Goal: Information Seeking & Learning: Learn about a topic

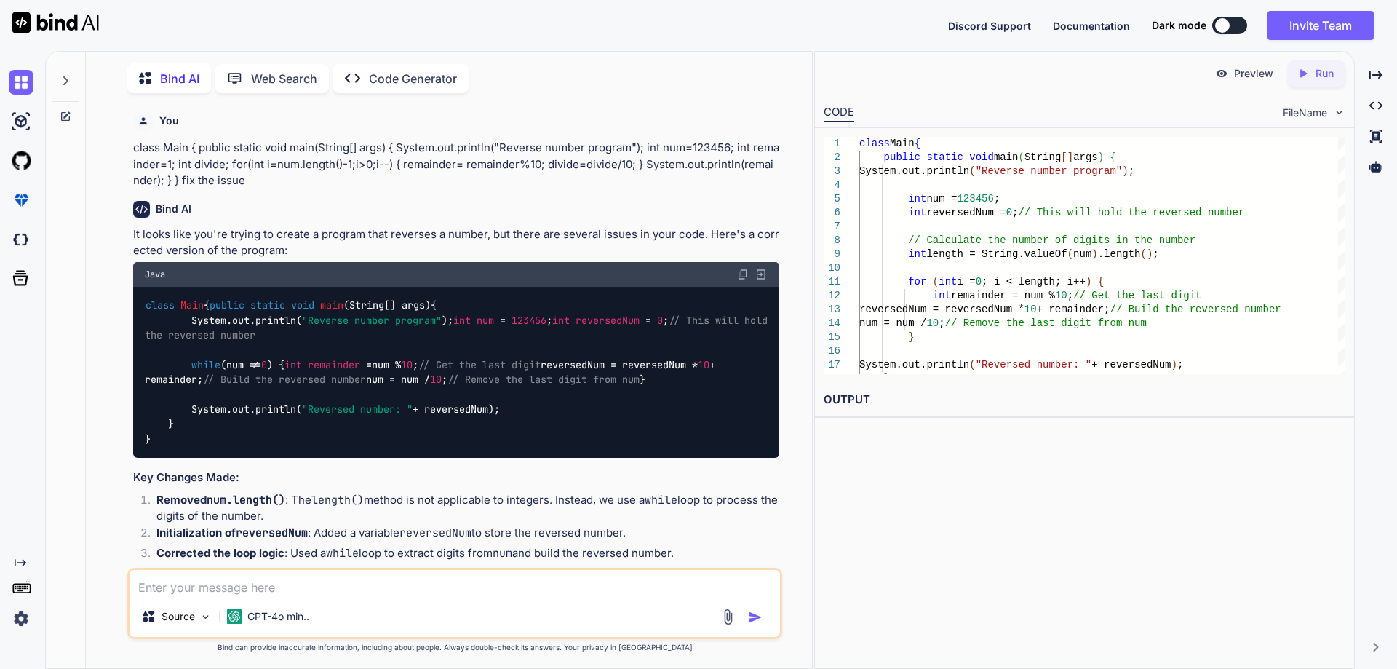
scroll to position [687, 0]
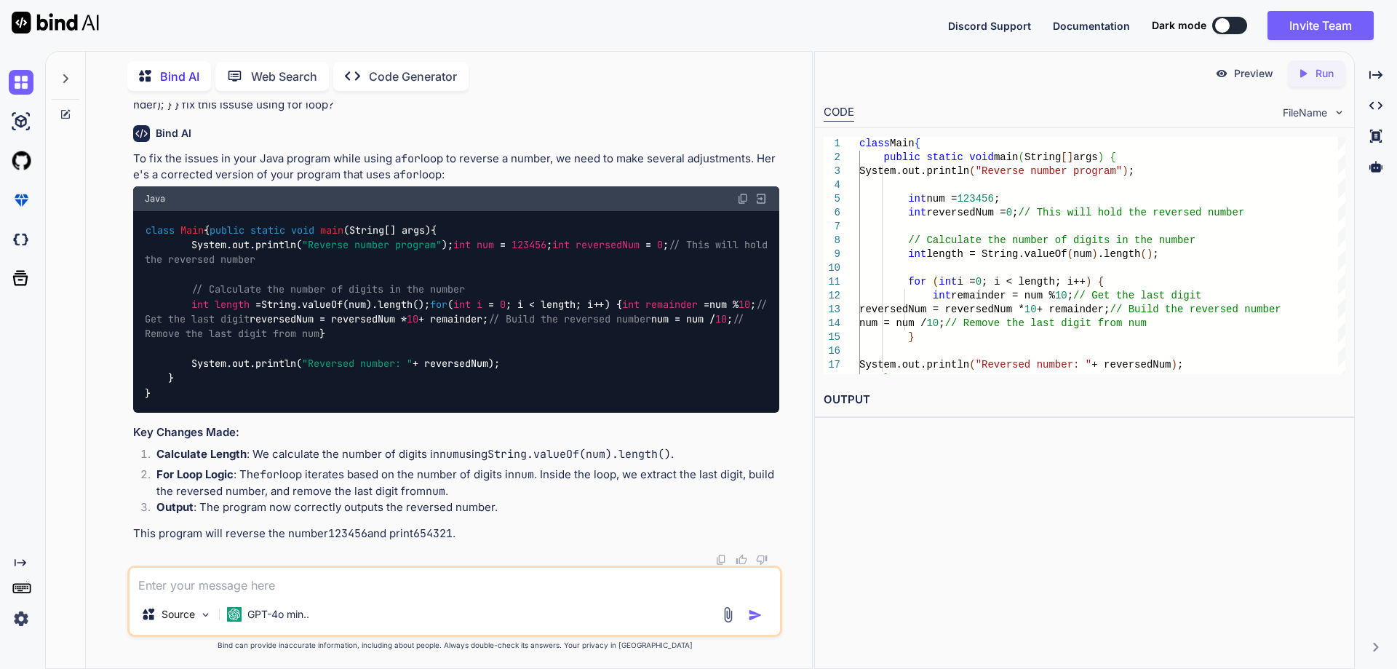
drag, startPoint x: 145, startPoint y: 231, endPoint x: 250, endPoint y: 231, distance: 105.5
click at [250, 231] on div "class Main { public static void main (String[] args) { System.out.println( "Rev…" at bounding box center [456, 312] width 646 height 202
drag, startPoint x: 193, startPoint y: 260, endPoint x: 517, endPoint y: 274, distance: 324.0
click at [517, 274] on div "class Main { public static void main (String[] args) { System.out.println( "Rev…" at bounding box center [456, 312] width 646 height 202
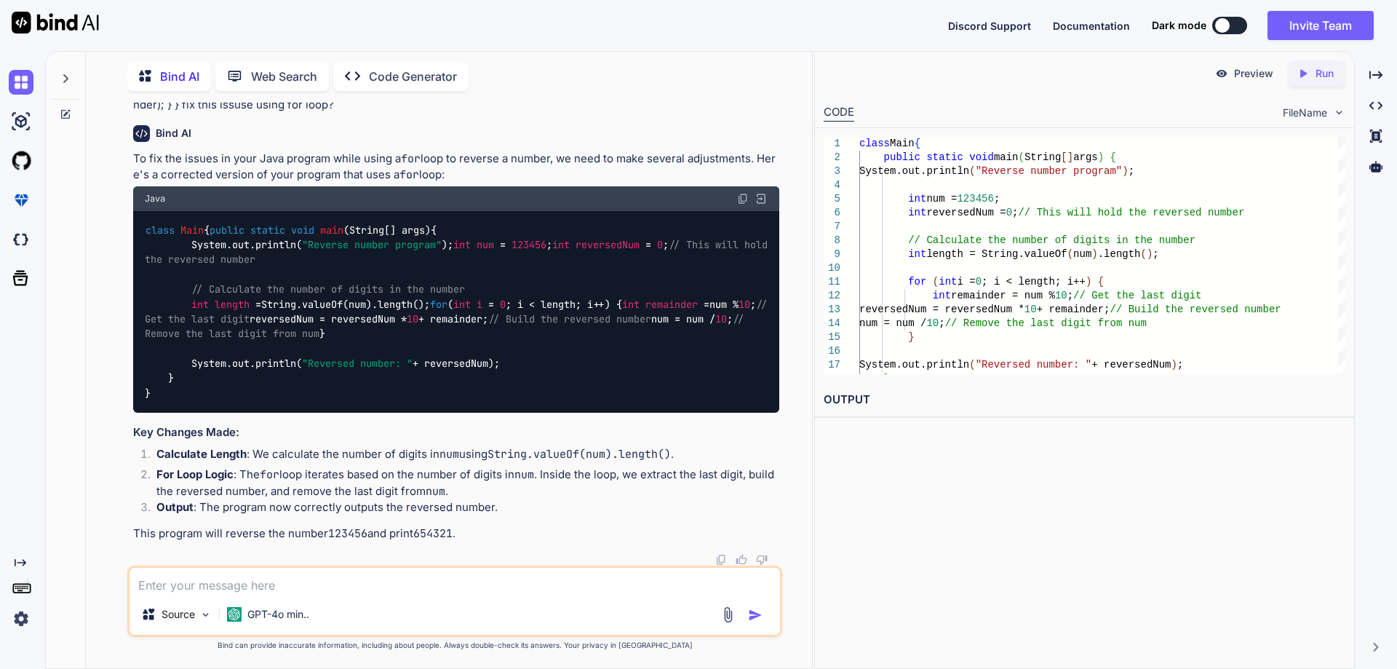
click at [517, 274] on div "class Main { public static void main (String[] args) { System.out.println( "Rev…" at bounding box center [456, 312] width 646 height 202
drag, startPoint x: 194, startPoint y: 291, endPoint x: 751, endPoint y: 306, distance: 557.5
click at [751, 306] on div "class Main { public static void main (String[] args) { System.out.println( "Rev…" at bounding box center [456, 312] width 646 height 202
drag, startPoint x: 191, startPoint y: 332, endPoint x: 459, endPoint y: 346, distance: 268.1
click at [459, 346] on div "class Main { public static void main (String[] args) { System.out.println( "Rev…" at bounding box center [456, 312] width 646 height 202
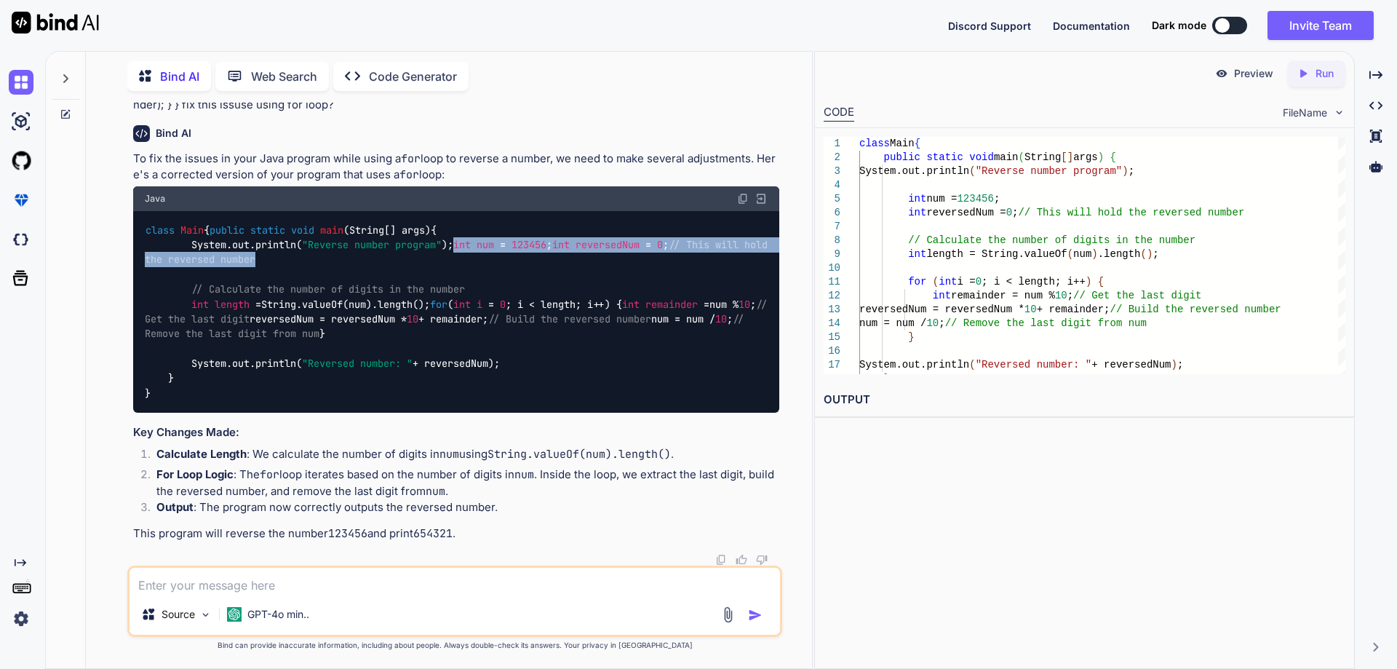
copy code "// Calculate the number of digits in the number int length = String.valueOf(num…"
click at [462, 366] on div "class Main { public static void main (String[] args) { System.out.println( "Rev…" at bounding box center [456, 312] width 646 height 202
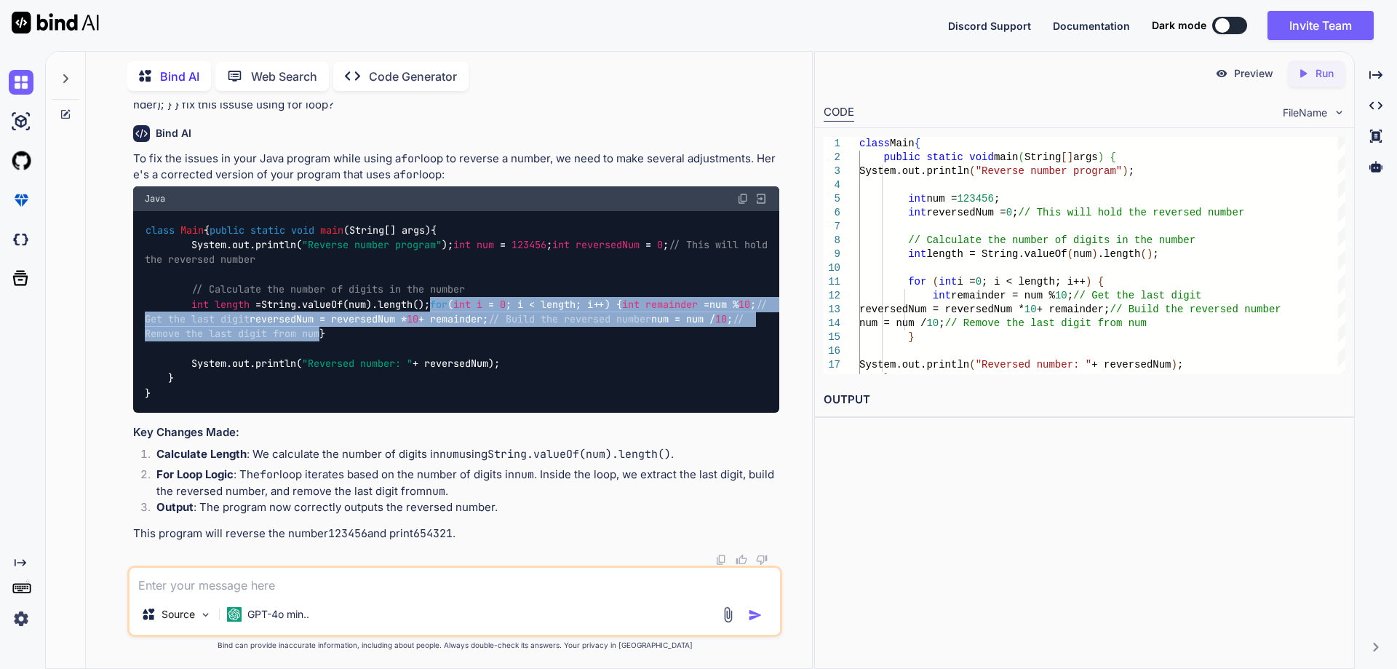
drag, startPoint x: 196, startPoint y: 377, endPoint x: 559, endPoint y: 422, distance: 365.8
click at [559, 413] on div "class Main { public static void main (String[] args) { System.out.println( "Rev…" at bounding box center [456, 312] width 646 height 202
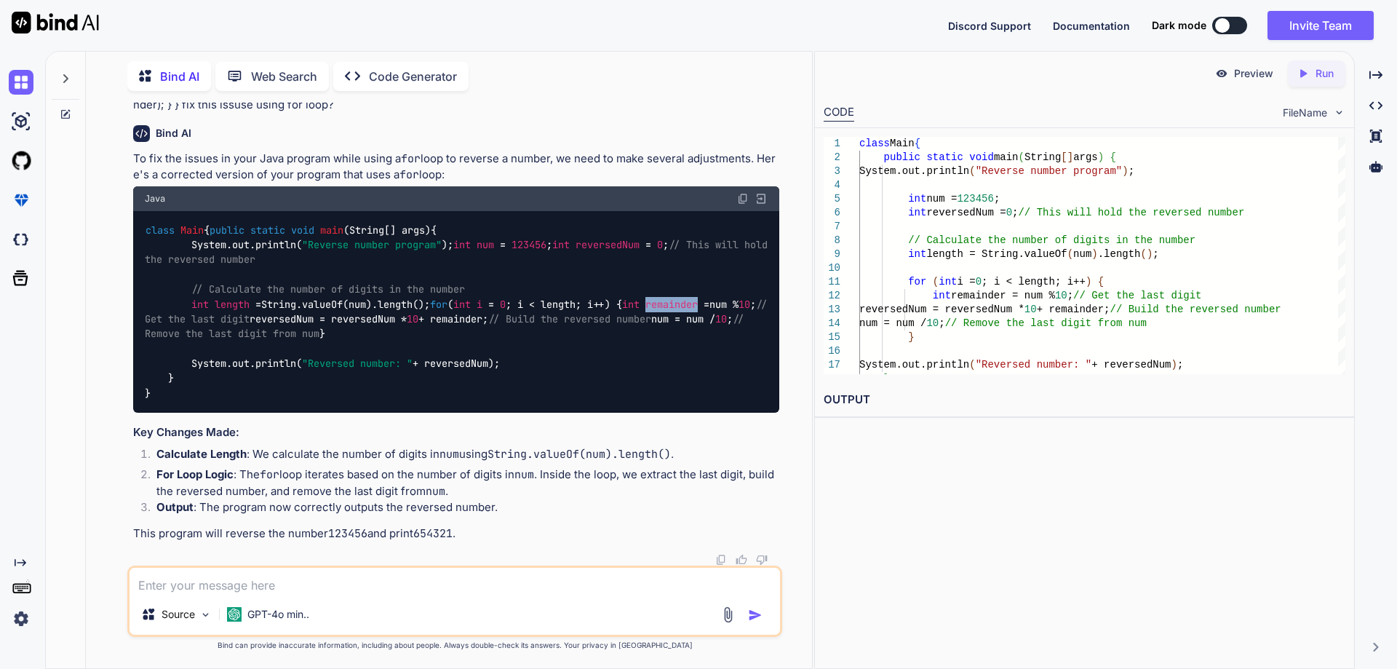
drag, startPoint x: 240, startPoint y: 394, endPoint x: 292, endPoint y: 394, distance: 52.4
click at [645, 311] on span "remainder" at bounding box center [671, 304] width 52 height 13
click at [316, 393] on code "class Main { public static void main (String[] args) { System.out.println( "Rev…" at bounding box center [459, 312] width 629 height 178
drag, startPoint x: 311, startPoint y: 394, endPoint x: 361, endPoint y: 394, distance: 50.2
click at [361, 394] on code "class Main { public static void main (String[] args) { System.out.println( "Rev…" at bounding box center [459, 312] width 629 height 178
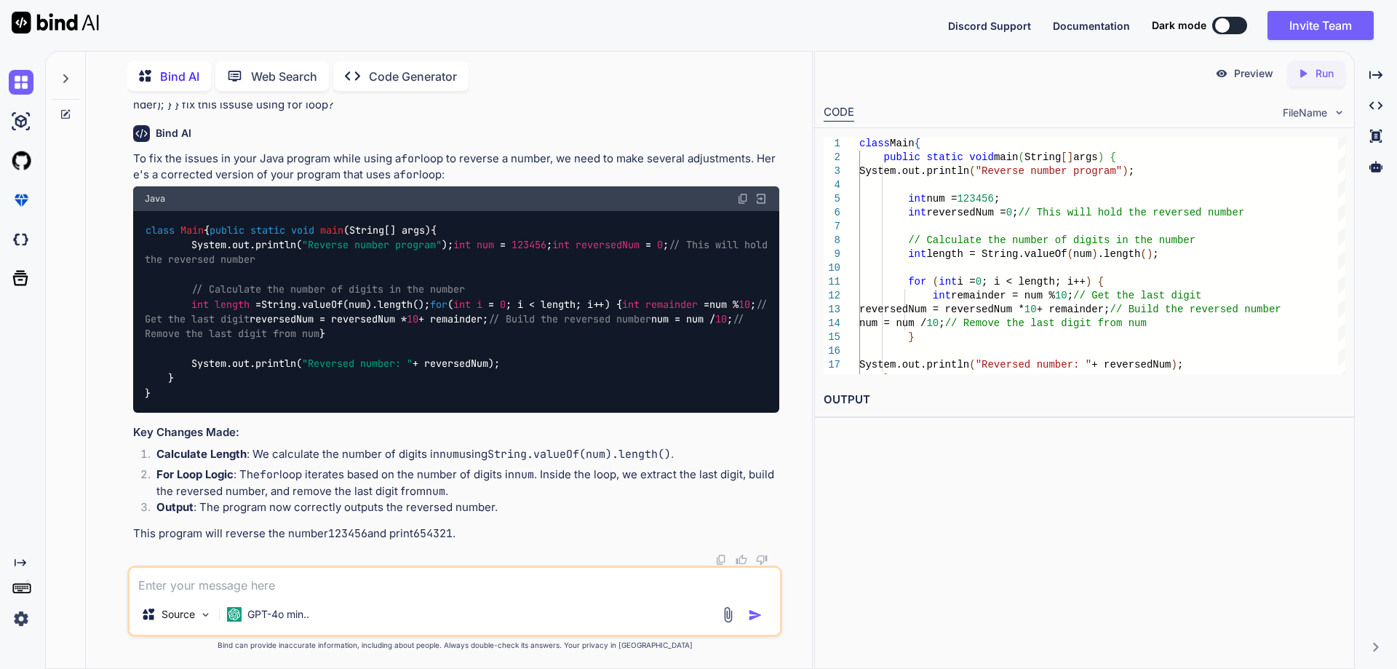
click at [361, 394] on code "class Main { public static void main (String[] args) { System.out.println( "Rev…" at bounding box center [459, 312] width 629 height 178
drag, startPoint x: 364, startPoint y: 394, endPoint x: 338, endPoint y: 398, distance: 27.2
click at [338, 398] on code "class Main { public static void main (String[] args) { System.out.println( "Rev…" at bounding box center [459, 312] width 629 height 178
click at [645, 311] on span "remainder" at bounding box center [671, 304] width 52 height 13
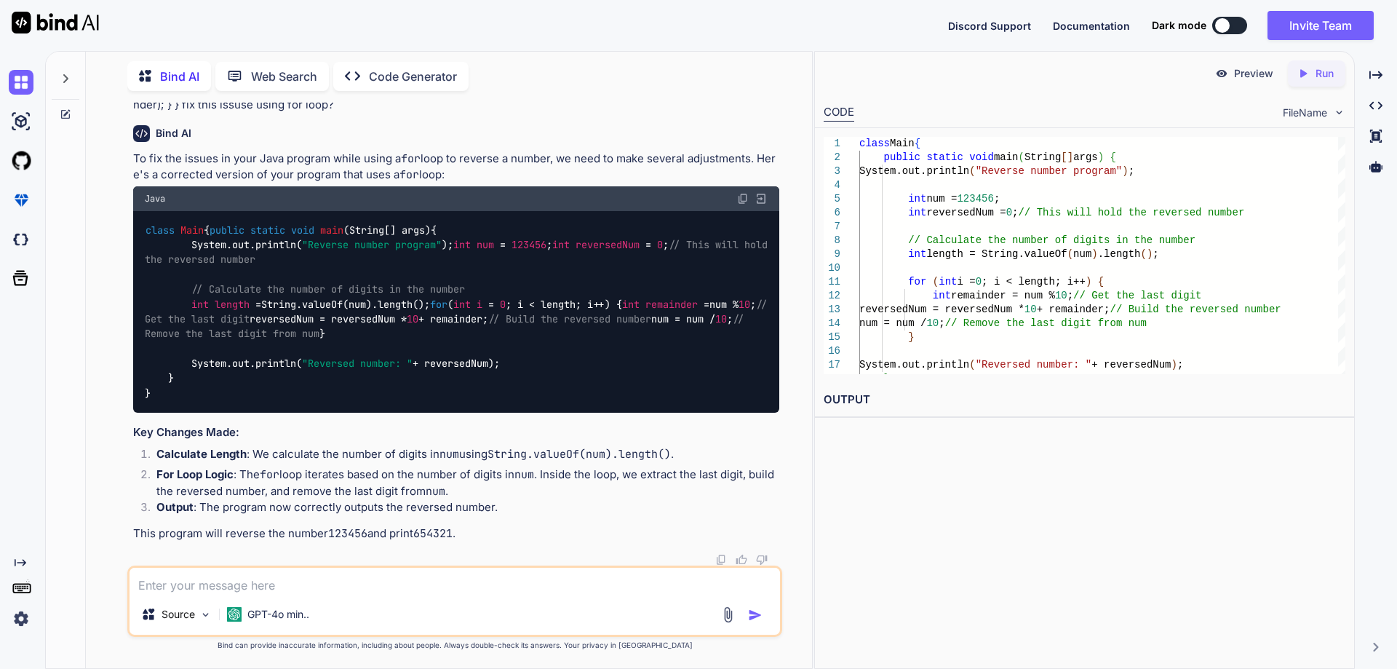
drag, startPoint x: 370, startPoint y: 297, endPoint x: 258, endPoint y: 299, distance: 111.3
click at [367, 299] on div "class Main { public static void main (String[] args) { System.out.println( "Rev…" at bounding box center [456, 312] width 646 height 202
click at [511, 251] on span "123456" at bounding box center [528, 244] width 35 height 13
drag, startPoint x: 254, startPoint y: 290, endPoint x: 323, endPoint y: 290, distance: 69.1
click at [323, 290] on div "class Main { public static void main (String[] args) { System.out.println( "Rev…" at bounding box center [456, 312] width 646 height 202
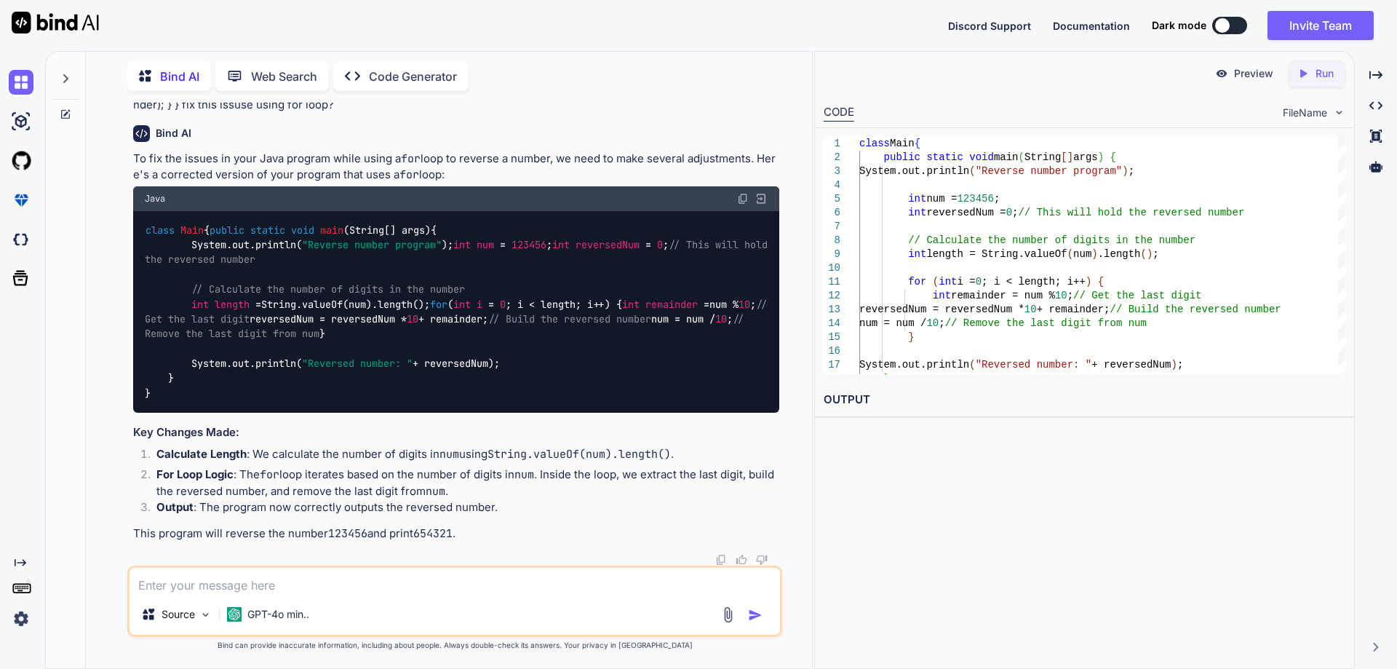
click at [300, 362] on div "class Main { public static void main (String[] args) { System.out.println( "Rev…" at bounding box center [456, 312] width 646 height 202
click at [645, 311] on span "remainder" at bounding box center [671, 304] width 52 height 13
drag, startPoint x: 361, startPoint y: 394, endPoint x: 313, endPoint y: 395, distance: 48.0
click at [313, 395] on code "class Main { public static void main (String[] args) { System.out.println( "Rev…" at bounding box center [459, 312] width 629 height 178
click at [234, 401] on code "class Main { public static void main (String[] args) { System.out.println( "Rev…" at bounding box center [459, 312] width 629 height 178
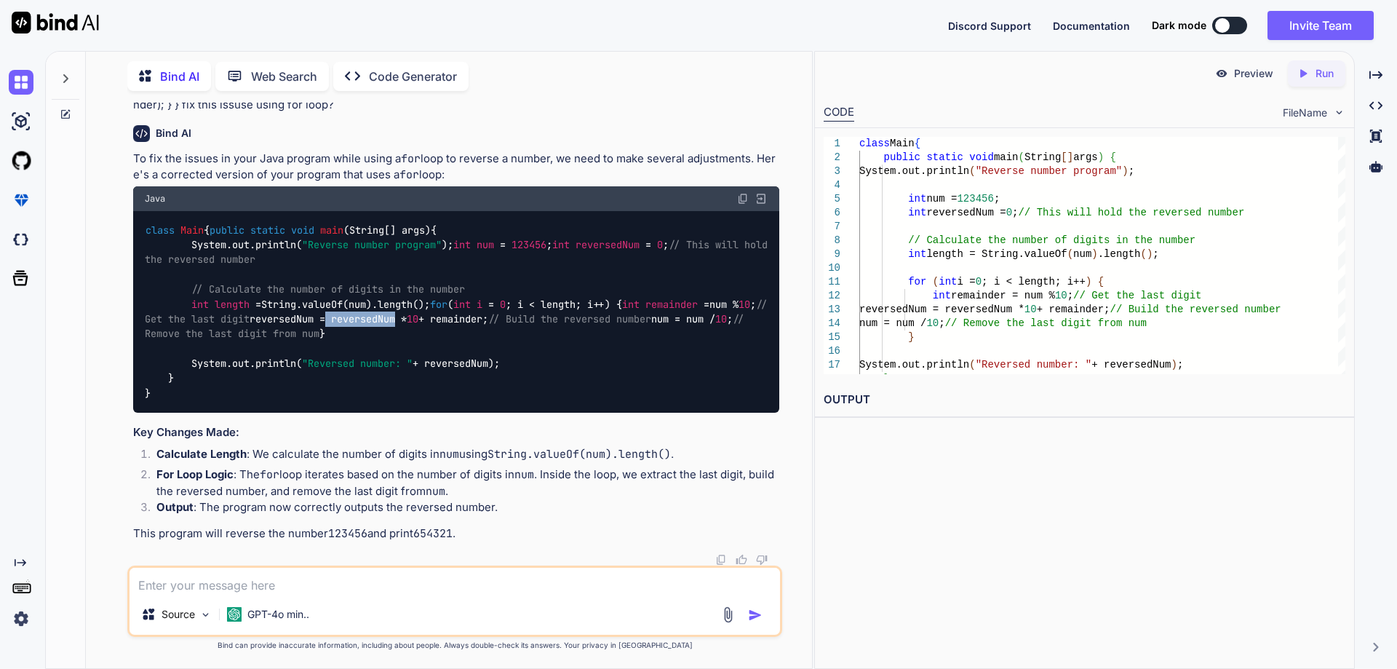
click at [234, 401] on code "class Main { public static void main (String[] args) { System.out.println( "Rev…" at bounding box center [459, 312] width 629 height 178
click at [314, 401] on code "class Main { public static void main (String[] args) { System.out.println( "Rev…" at bounding box center [459, 312] width 629 height 178
click at [312, 401] on code "class Main { public static void main (String[] args) { System.out.println( "Rev…" at bounding box center [459, 312] width 629 height 178
drag, startPoint x: 301, startPoint y: 412, endPoint x: 391, endPoint y: 415, distance: 89.6
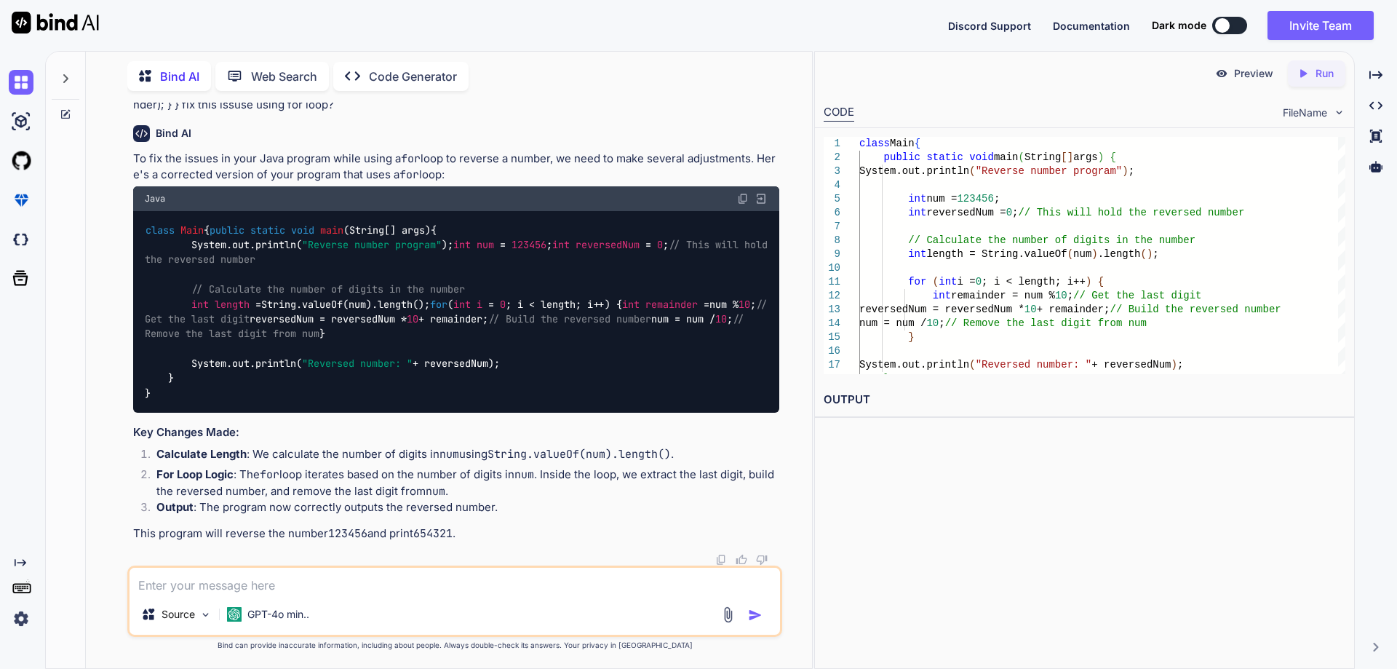
click at [362, 401] on code "class Main { public static void main (String[] args) { System.out.println( "Rev…" at bounding box center [459, 312] width 629 height 178
drag, startPoint x: 412, startPoint y: 413, endPoint x: 466, endPoint y: 409, distance: 54.7
click at [466, 401] on code "class Main { public static void main (String[] args) { System.out.println( "Rev…" at bounding box center [459, 312] width 629 height 178
click at [645, 311] on span "remainder" at bounding box center [671, 304] width 52 height 13
drag, startPoint x: 303, startPoint y: 424, endPoint x: 212, endPoint y: 429, distance: 90.3
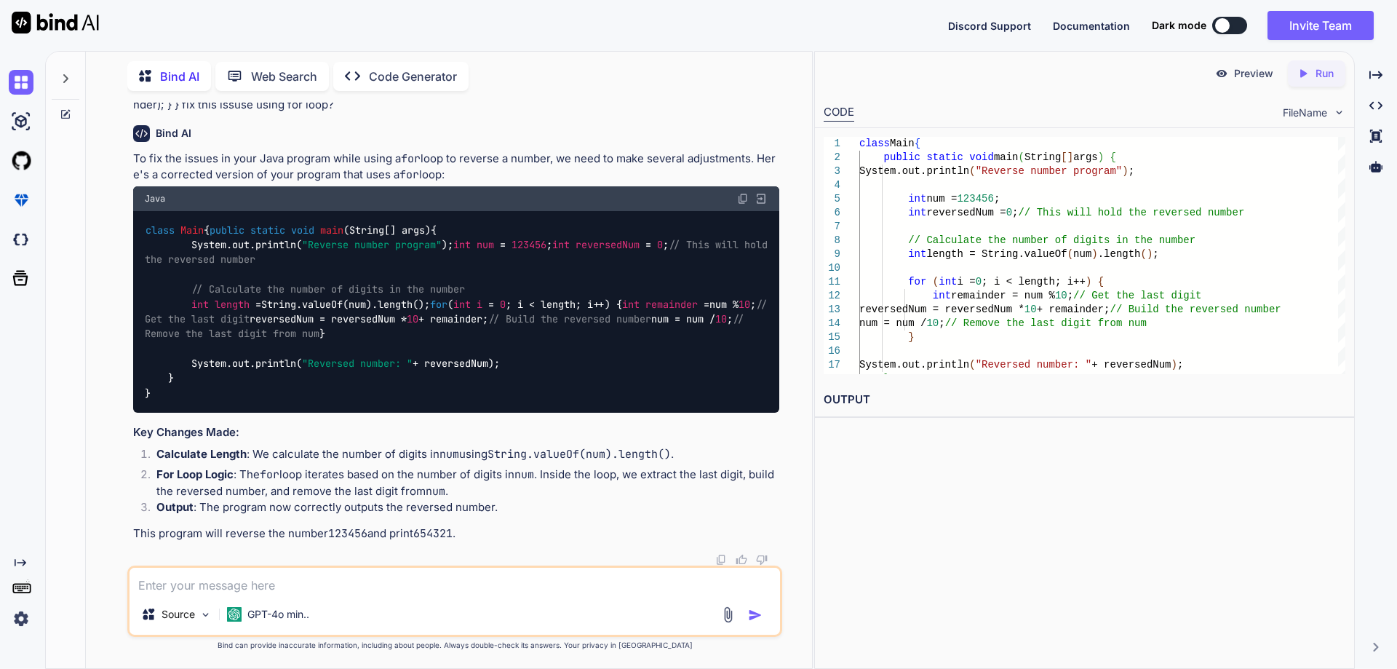
click at [212, 401] on code "class Main { public static void main (String[] args) { System.out.println( "Rev…" at bounding box center [459, 312] width 629 height 178
click at [253, 401] on code "class Main { public static void main (String[] args) { System.out.println( "Rev…" at bounding box center [459, 312] width 629 height 178
drag, startPoint x: 360, startPoint y: 395, endPoint x: 316, endPoint y: 395, distance: 43.7
click at [316, 395] on code "class Main { public static void main (String[] args) { System.out.println( "Rev…" at bounding box center [459, 312] width 629 height 178
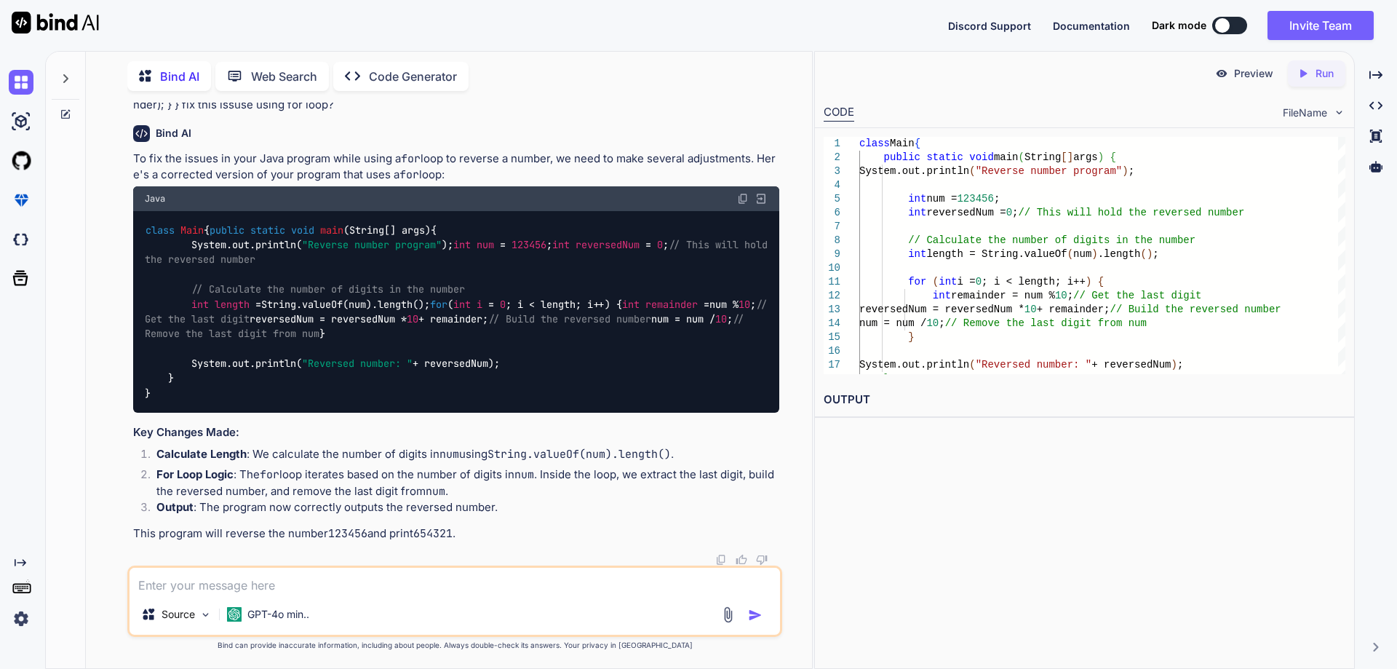
click at [388, 413] on div "class Main { public static void main (String[] args) { System.out.println( "Rev…" at bounding box center [456, 312] width 646 height 202
drag, startPoint x: 316, startPoint y: 469, endPoint x: 635, endPoint y: 485, distance: 319.8
click at [635, 413] on div "class Main { public static void main (String[] args) { System.out.println( "Rev…" at bounding box center [456, 312] width 646 height 202
click at [383, 340] on span "// Remove the last digit from num" at bounding box center [447, 326] width 605 height 28
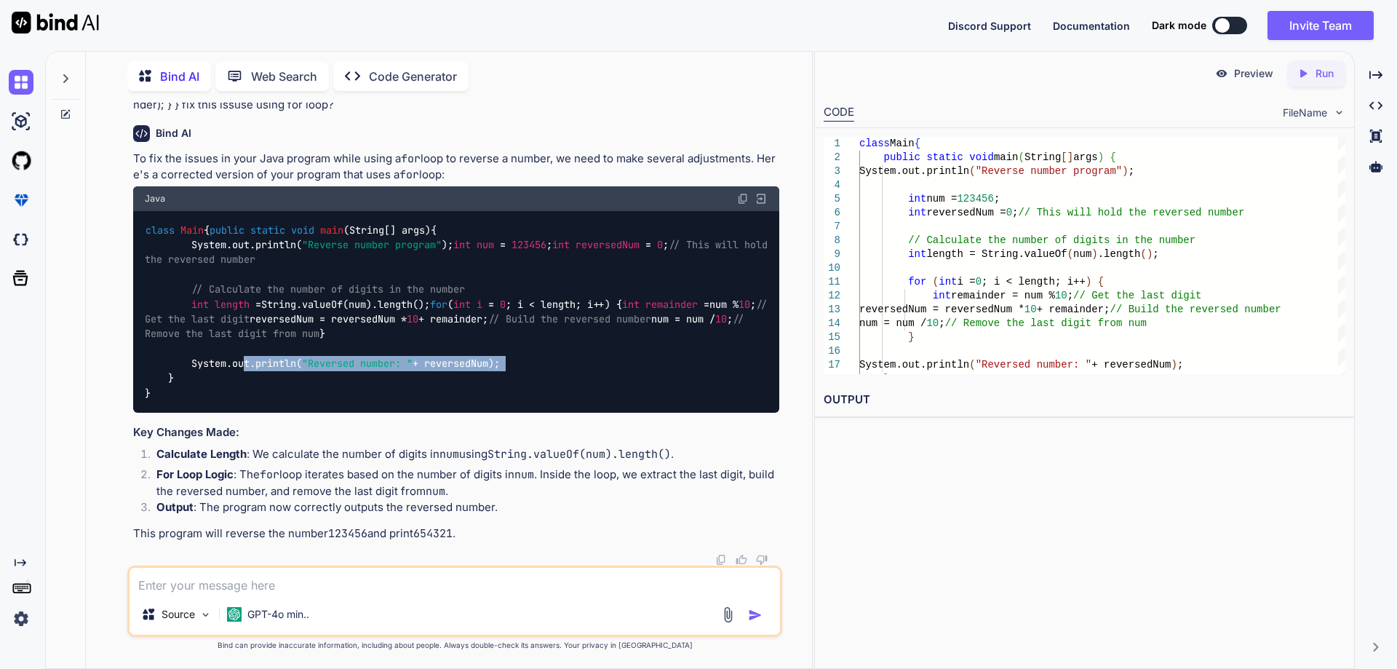
drag, startPoint x: 193, startPoint y: 396, endPoint x: 543, endPoint y: 403, distance: 350.0
click at [543, 403] on div "class Main { public static void main (String[] args) { System.out.println( "Rev…" at bounding box center [456, 312] width 646 height 202
copy code "System.out.println( "Reversed number: " + reversedNum);"
click at [491, 413] on div "class Main { public static void main (String[] args) { System.out.println( "Rev…" at bounding box center [456, 312] width 646 height 202
drag, startPoint x: 194, startPoint y: 396, endPoint x: 541, endPoint y: 396, distance: 347.8
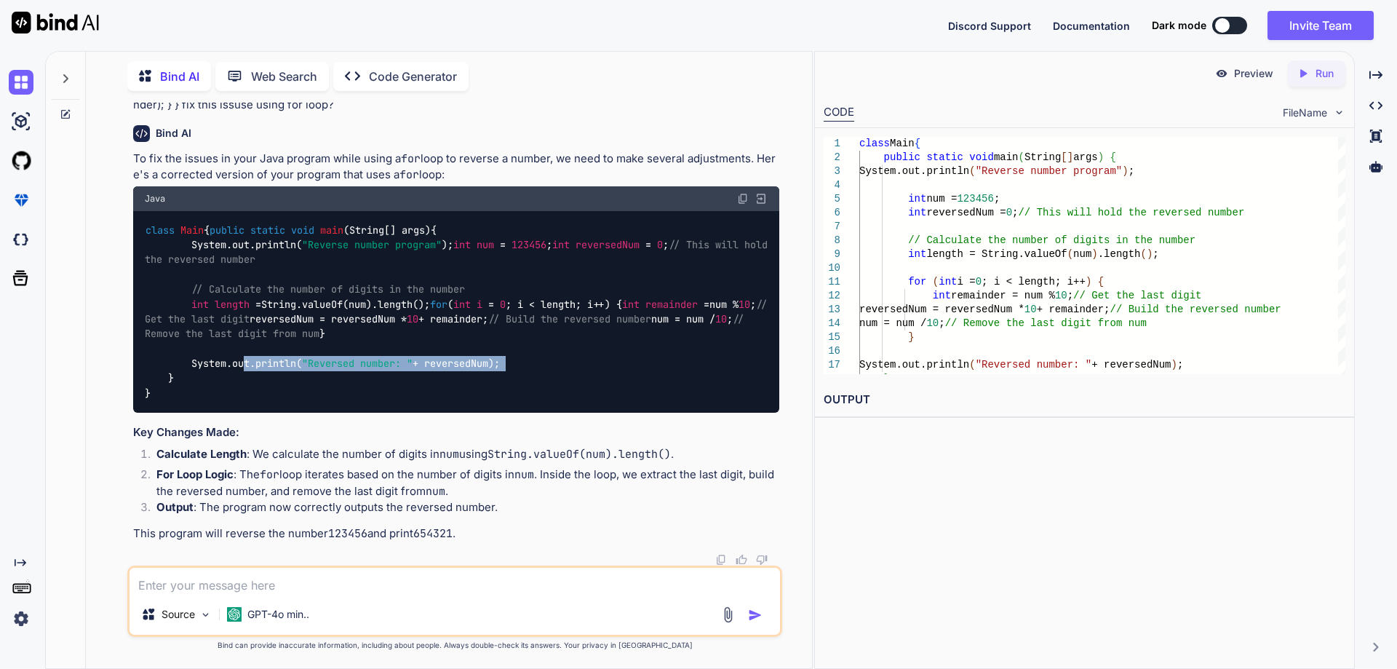
click at [541, 396] on div "class Main { public static void main (String[] args) { System.out.println( "Rev…" at bounding box center [456, 312] width 646 height 202
drag, startPoint x: 530, startPoint y: 395, endPoint x: 168, endPoint y: 389, distance: 361.6
click at [168, 389] on div "class Main { public static void main (String[] args) { System.out.println( "Rev…" at bounding box center [456, 312] width 646 height 202
click at [193, 391] on code "class Main { public static void main (String[] args) { System.out.println( "Rev…" at bounding box center [459, 312] width 629 height 178
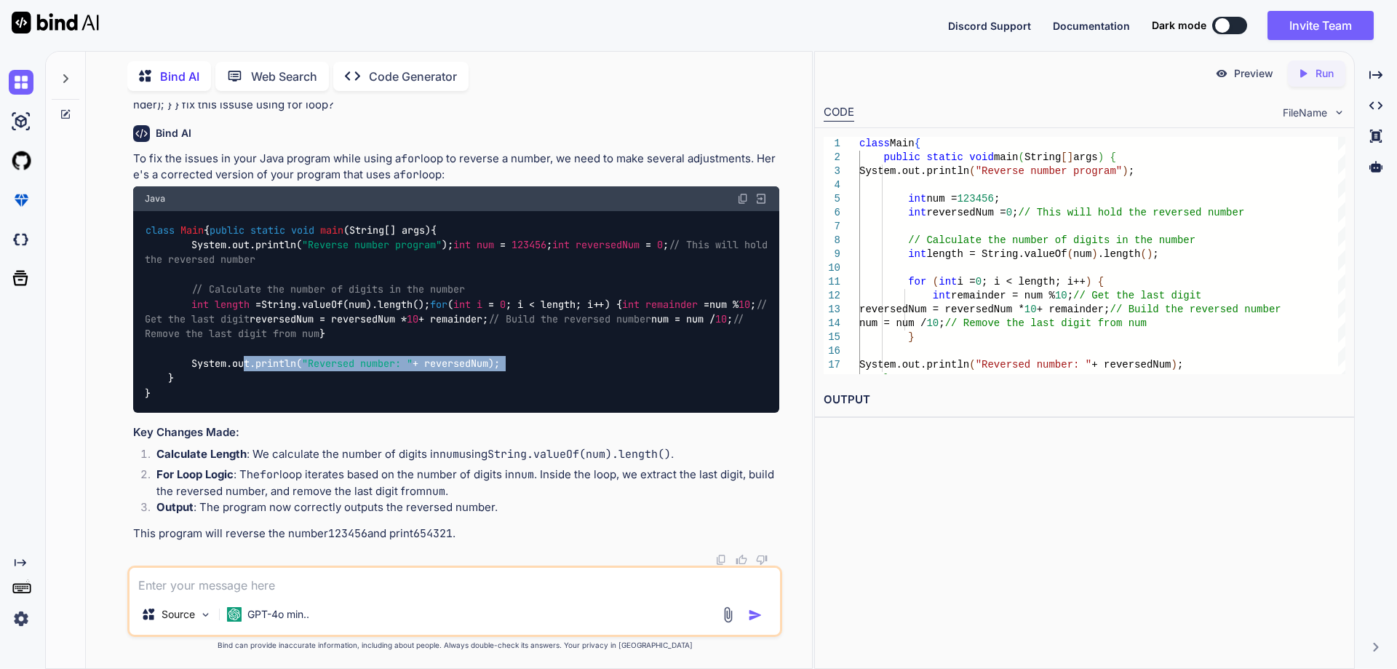
drag, startPoint x: 191, startPoint y: 396, endPoint x: 513, endPoint y: 399, distance: 322.3
click at [513, 399] on div "class Main { public static void main (String[] args) { System.out.println( "Rev…" at bounding box center [456, 312] width 646 height 202
click at [327, 370] on span ""Reversed number: "" at bounding box center [357, 362] width 111 height 13
click at [381, 370] on span ""Reversed number: "" at bounding box center [357, 362] width 111 height 13
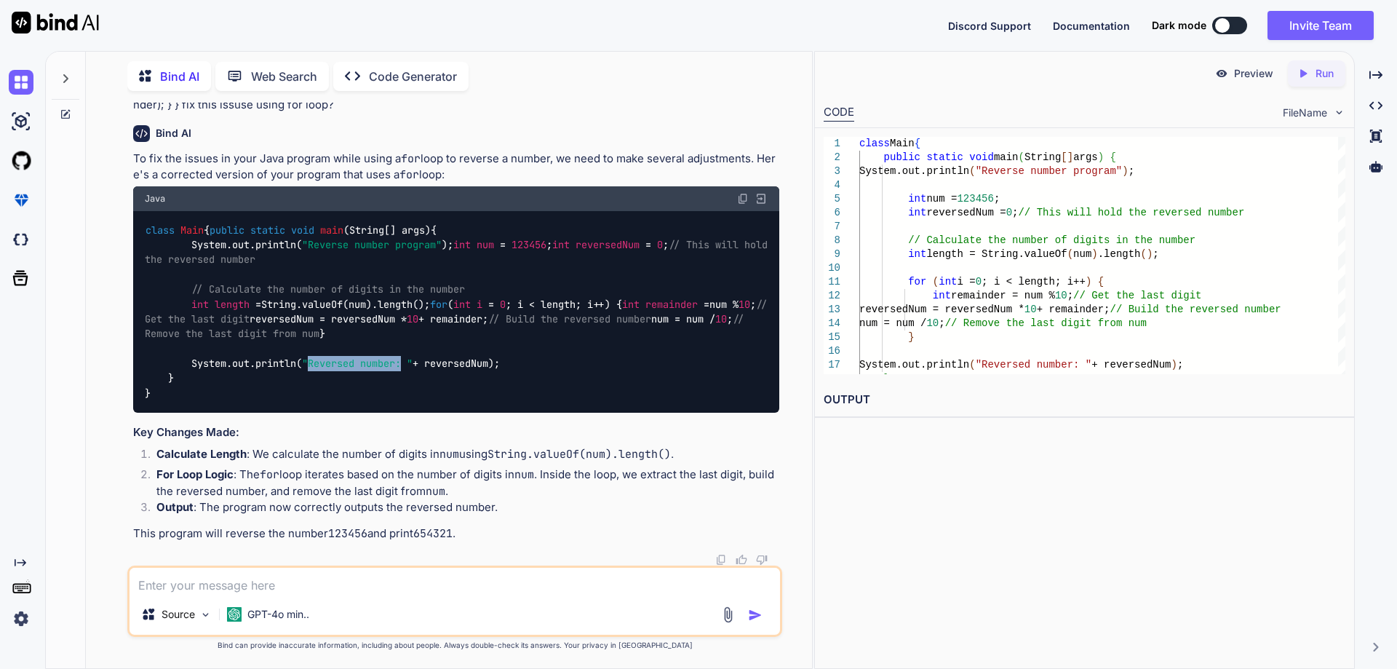
drag, startPoint x: 407, startPoint y: 396, endPoint x: 328, endPoint y: 396, distance: 78.6
click at [311, 370] on span ""Reversed number: "" at bounding box center [357, 362] width 111 height 13
copy span "Reversed number:"
click at [362, 413] on div "class Main { public static void main (String[] args) { System.out.println( "Rev…" at bounding box center [456, 312] width 646 height 202
drag, startPoint x: 500, startPoint y: 397, endPoint x: 438, endPoint y: 397, distance: 61.8
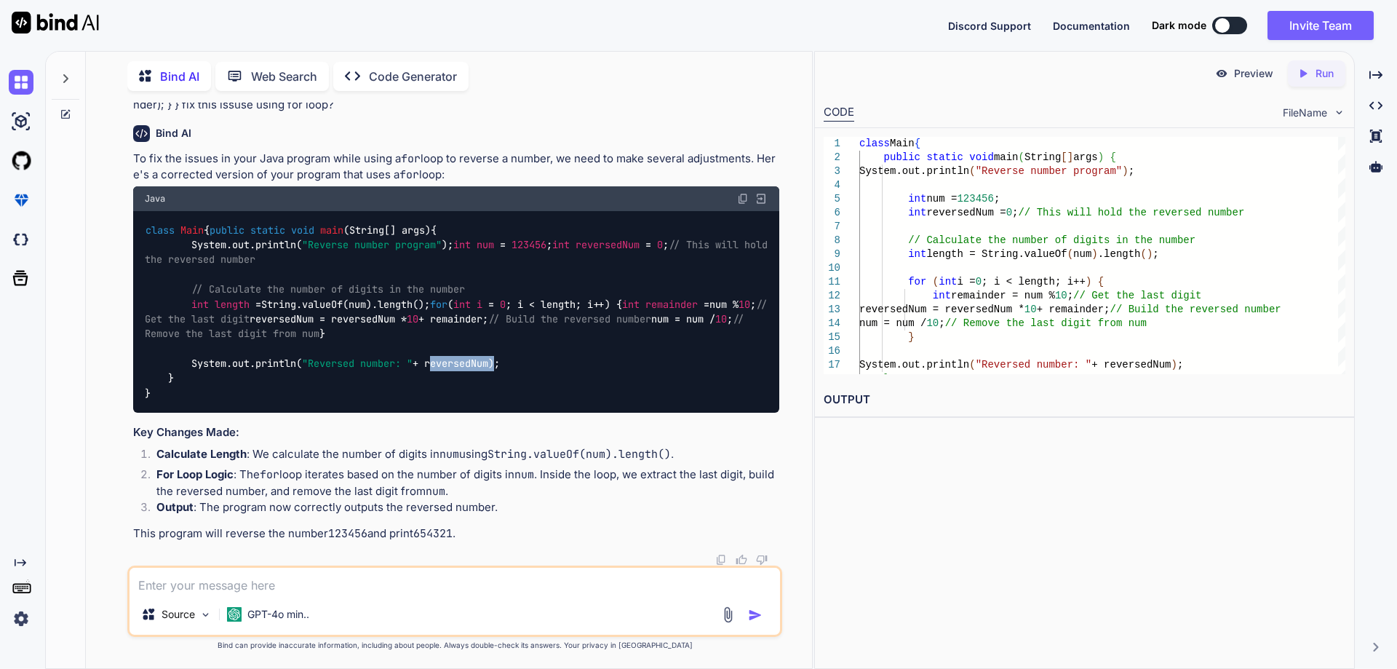
click at [438, 397] on code "class Main { public static void main (String[] args) { System.out.println( "Rev…" at bounding box center [459, 312] width 629 height 178
copy code "reversedNum"
click at [491, 413] on div "class Main { public static void main (String[] args) { System.out.println( "Rev…" at bounding box center [456, 312] width 646 height 202
drag, startPoint x: 437, startPoint y: 394, endPoint x: 490, endPoint y: 405, distance: 54.9
click at [501, 394] on code "class Main { public static void main (String[] args) { System.out.println( "Rev…" at bounding box center [459, 312] width 629 height 178
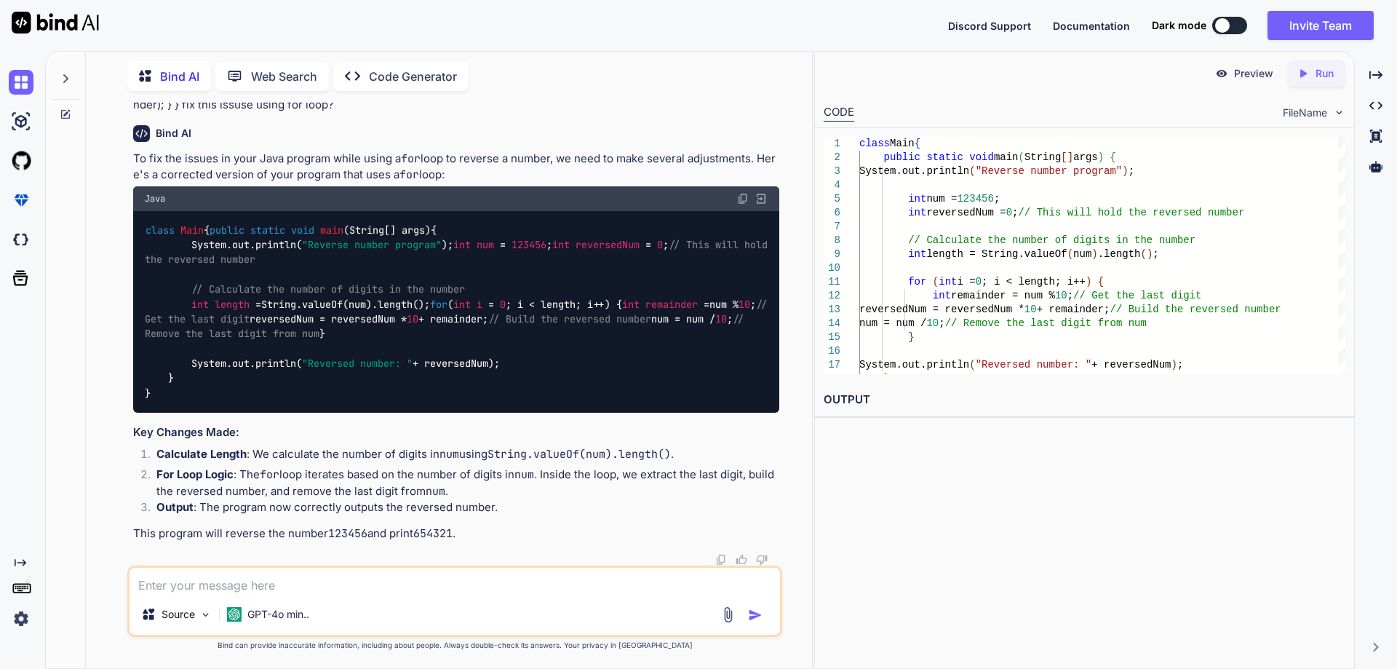
drag, startPoint x: 490, startPoint y: 405, endPoint x: 442, endPoint y: 408, distance: 48.8
click at [490, 405] on div "class Main { public static void main (String[] args) { System.out.println( "Rev…" at bounding box center [456, 312] width 646 height 202
drag, startPoint x: 443, startPoint y: 396, endPoint x: 491, endPoint y: 398, distance: 48.1
click at [491, 398] on code "class Main { public static void main (String[] args) { System.out.println( "Rev…" at bounding box center [459, 312] width 629 height 178
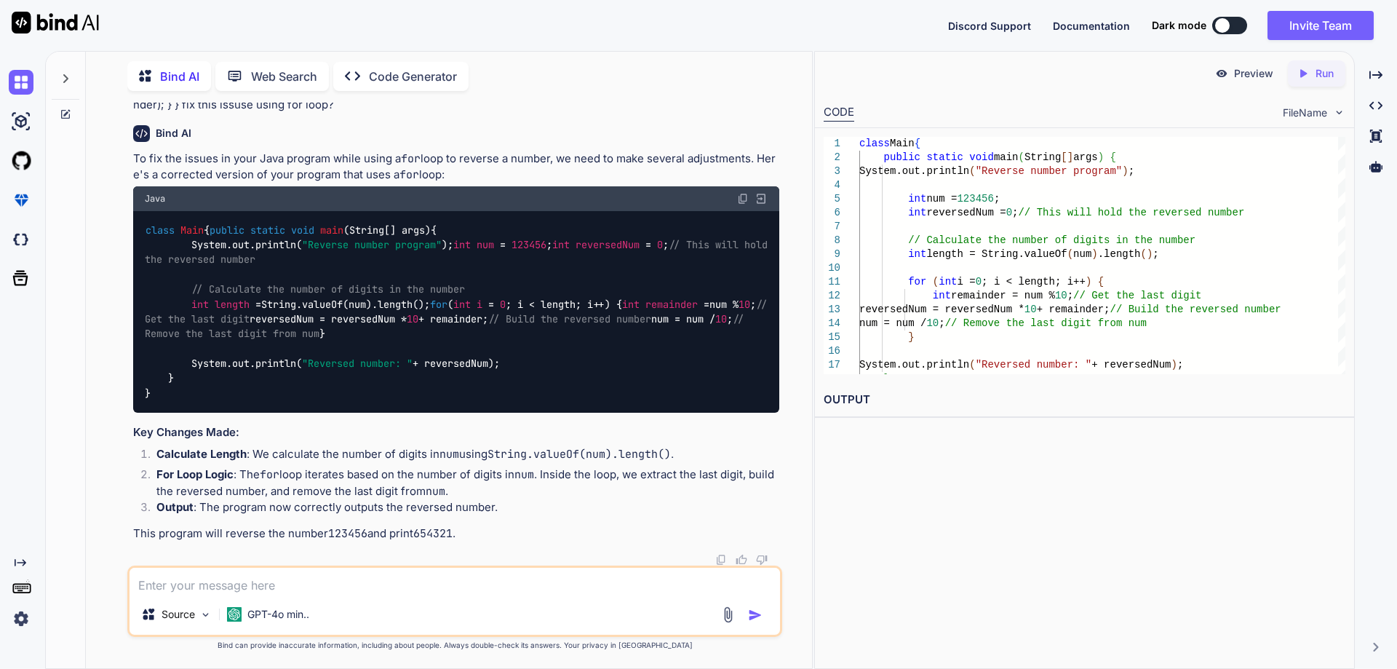
click at [500, 396] on code "class Main { public static void main (String[] args) { System.out.println( "Rev…" at bounding box center [459, 312] width 629 height 178
drag, startPoint x: 501, startPoint y: 396, endPoint x: 437, endPoint y: 402, distance: 64.2
click at [437, 401] on code "class Main { public static void main (String[] args) { System.out.println( "Rev…" at bounding box center [459, 312] width 629 height 178
copy code "reversedNum"
click at [500, 411] on div "class Main { public static void main (String[] args) { System.out.println( "Rev…" at bounding box center [456, 312] width 646 height 202
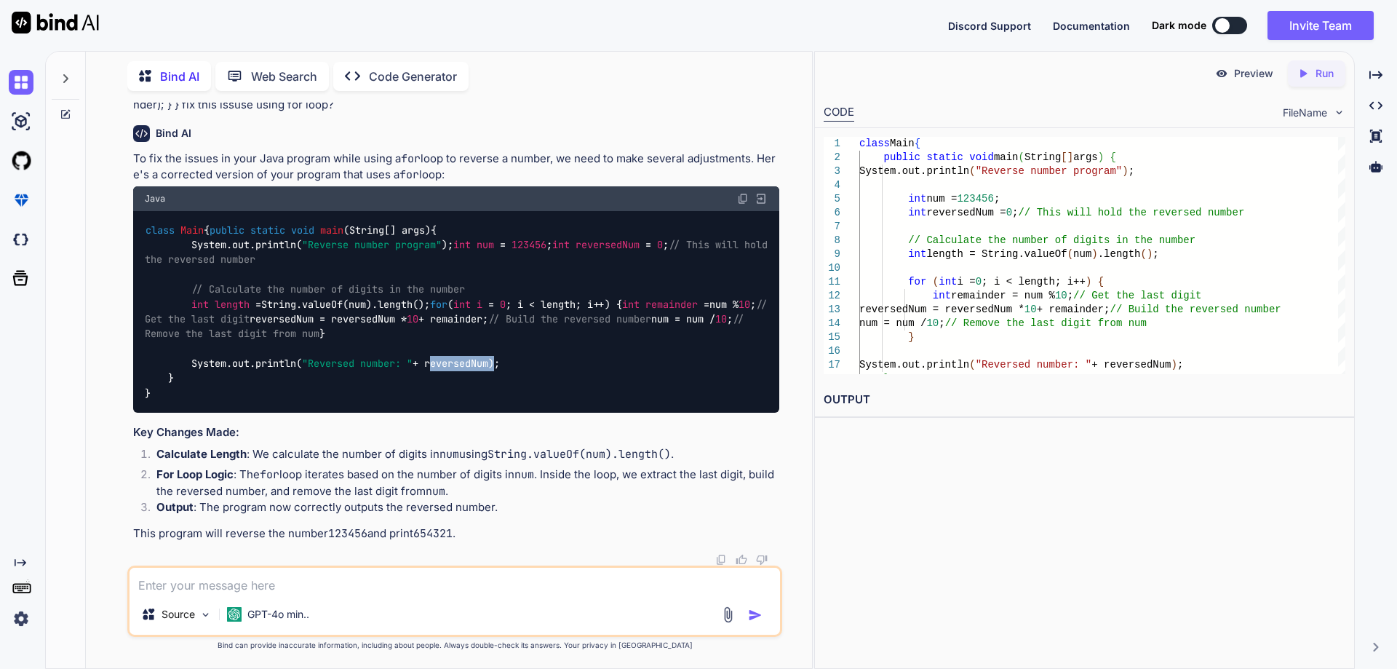
drag, startPoint x: 437, startPoint y: 394, endPoint x: 501, endPoint y: 396, distance: 64.1
click at [501, 396] on code "class Main { public static void main (String[] args) { System.out.println( "Rev…" at bounding box center [459, 312] width 629 height 178
copy code "reversedNum"
click at [503, 410] on div "class Main { public static void main (String[] args) { System.out.println( "Rev…" at bounding box center [456, 312] width 646 height 202
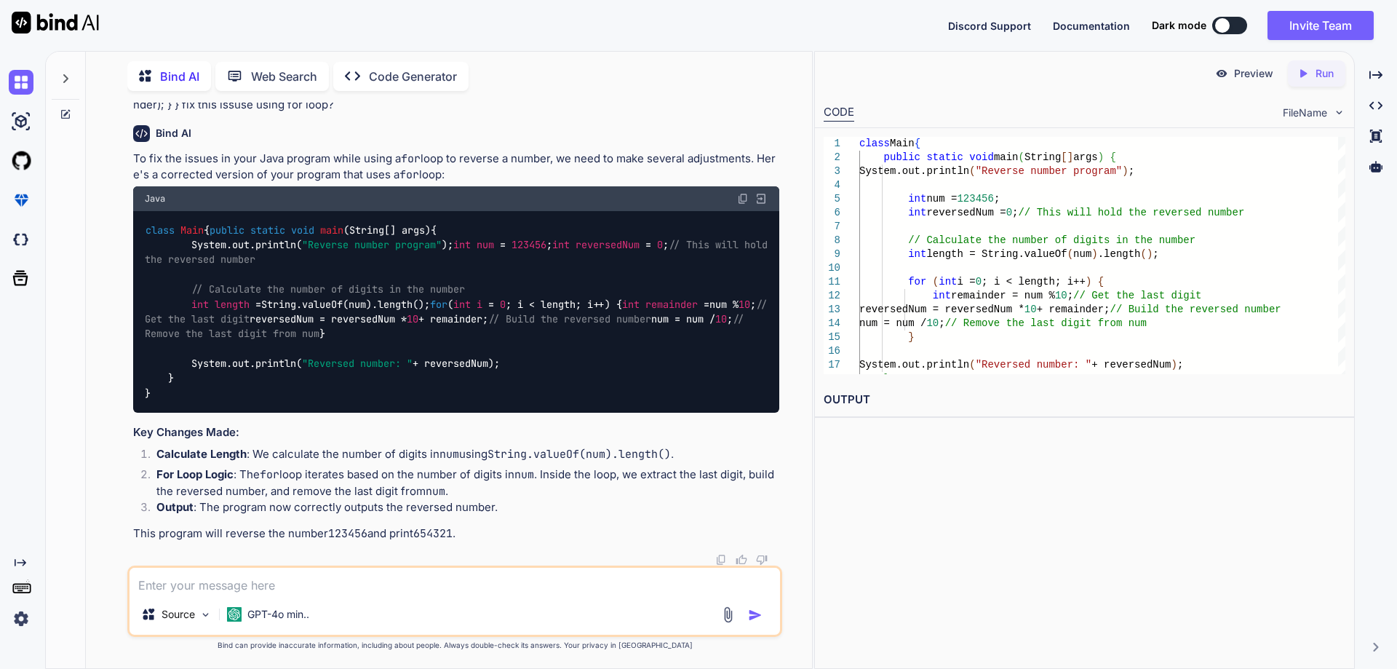
drag, startPoint x: 156, startPoint y: 429, endPoint x: 141, endPoint y: 200, distance: 228.9
click at [137, 211] on div "class Main { public static void main (String[] args) { System.out.println( "Rev…" at bounding box center [456, 312] width 646 height 202
drag, startPoint x: 184, startPoint y: 375, endPoint x: 182, endPoint y: 393, distance: 18.3
click at [184, 375] on code "class Main { public static void main (String[] args) { System.out.println( "Rev…" at bounding box center [459, 312] width 629 height 178
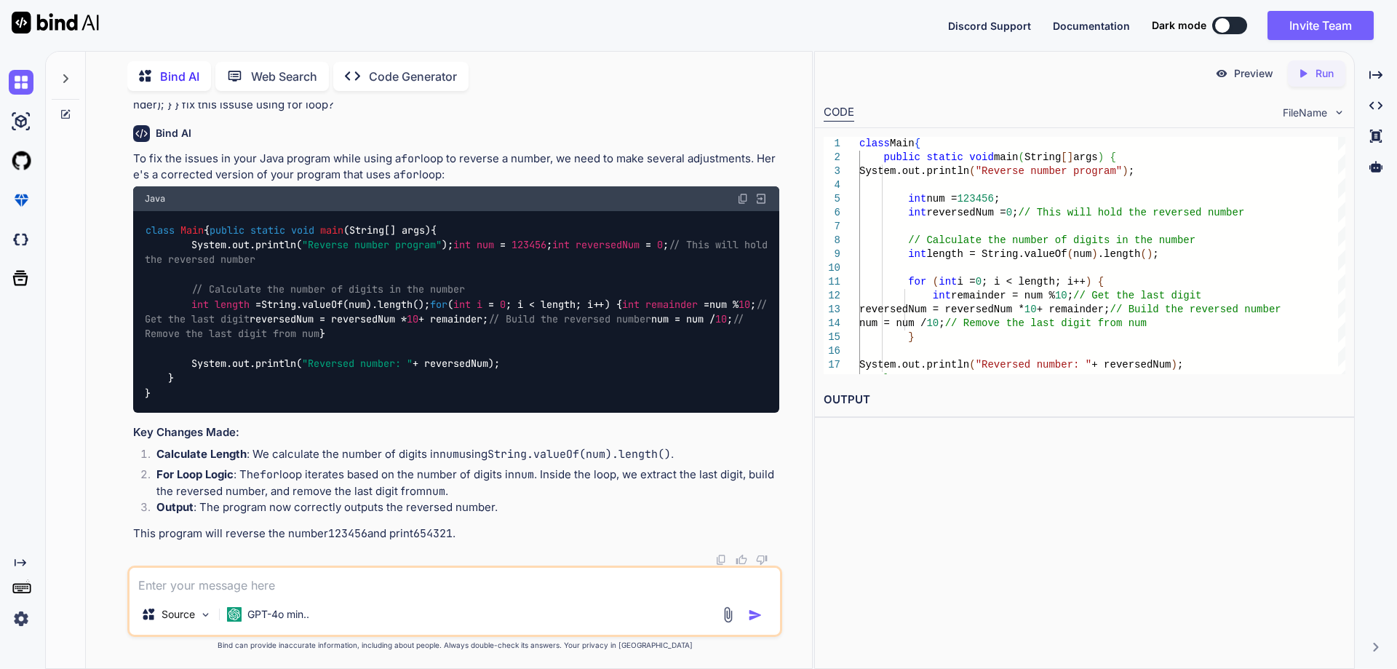
click at [177, 382] on div "class Main { public static void main (String[] args) { System.out.println( "Rev…" at bounding box center [456, 312] width 646 height 202
drag, startPoint x: 149, startPoint y: 389, endPoint x: 143, endPoint y: 134, distance: 255.4
click at [143, 211] on div "class Main { public static void main (String[] args) { System.out.println( "Rev…" at bounding box center [456, 312] width 646 height 202
click at [229, 282] on span "// Calculate the number of digits in the number" at bounding box center [328, 288] width 274 height 13
click at [231, 282] on span "// Calculate the number of digits in the number" at bounding box center [328, 288] width 274 height 13
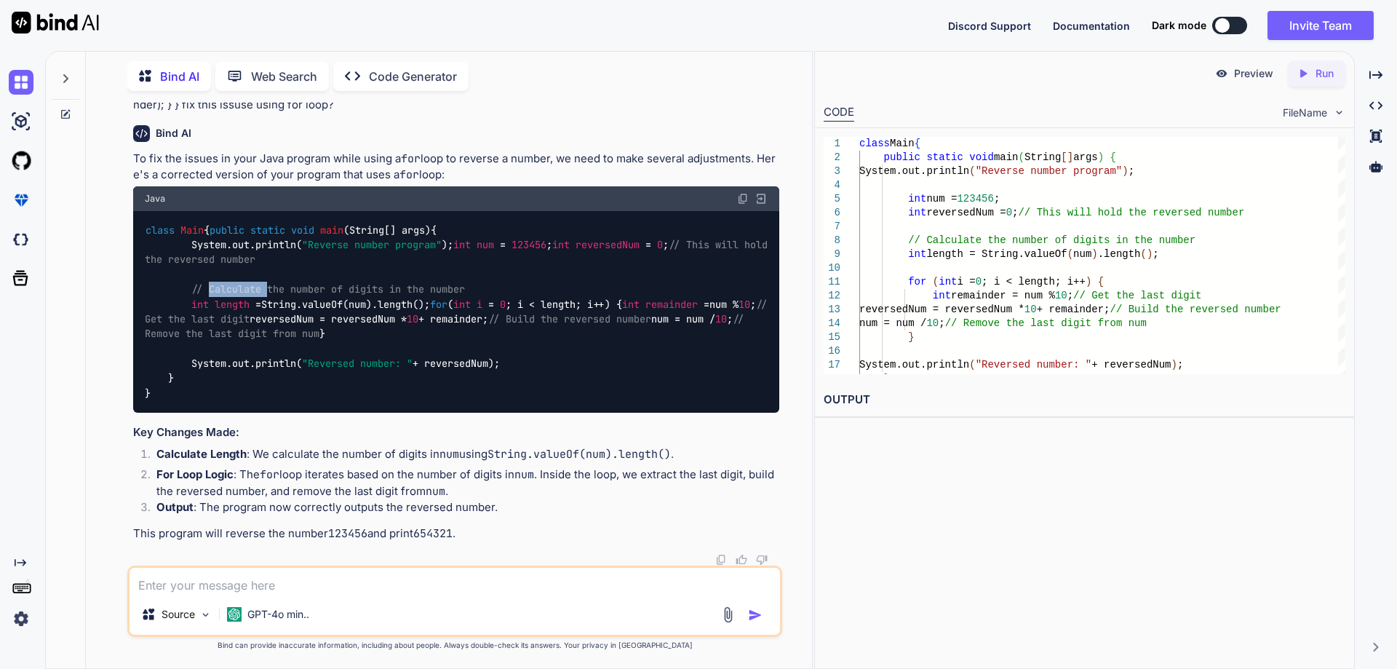
click at [231, 282] on span "// Calculate the number of digits in the number" at bounding box center [328, 288] width 274 height 13
click at [508, 242] on div "class Main { public static void main (String[] args) { System.out.println( "Rev…" at bounding box center [456, 312] width 646 height 202
drag, startPoint x: 448, startPoint y: 242, endPoint x: 204, endPoint y: 273, distance: 245.7
click at [190, 243] on div "class Main { public static void main (String[] args) { System.out.println( "Rev…" at bounding box center [456, 312] width 646 height 202
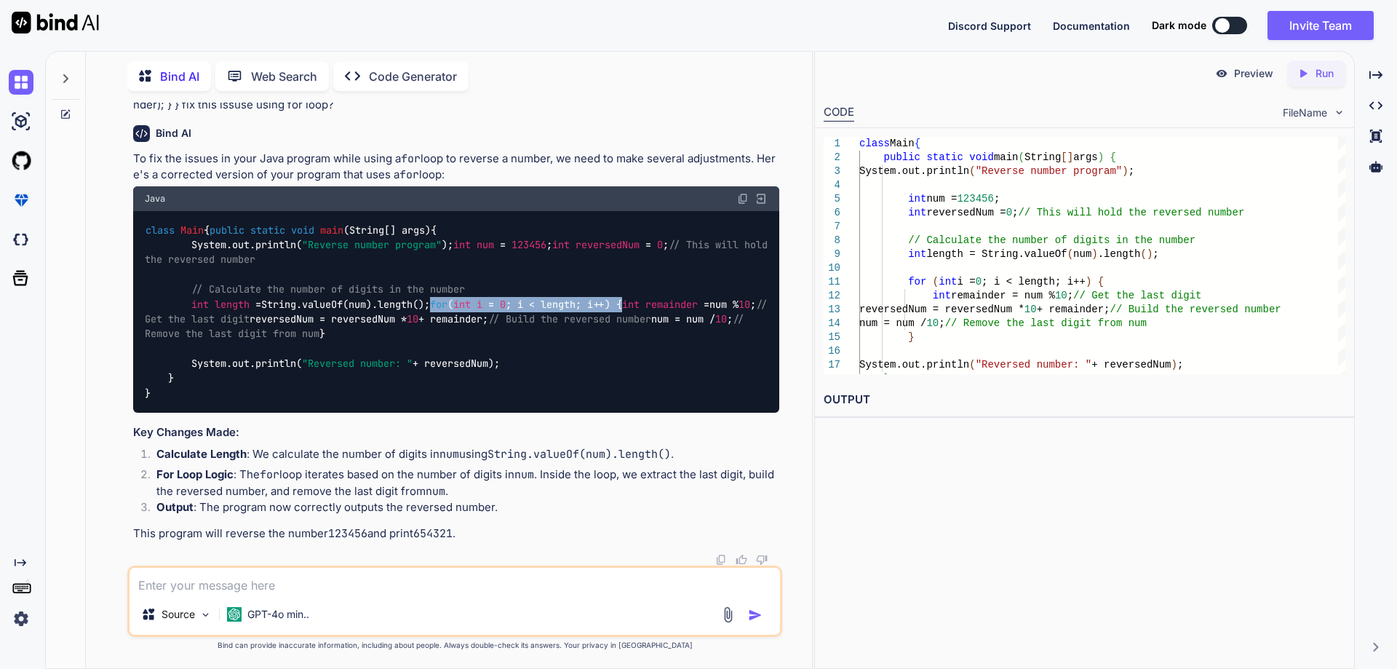
drag, startPoint x: 250, startPoint y: 275, endPoint x: 402, endPoint y: 274, distance: 152.1
click at [402, 274] on div "class Main { public static void main (String[] args) { System.out.println( "Rev…" at bounding box center [456, 312] width 646 height 202
drag, startPoint x: 212, startPoint y: 292, endPoint x: 391, endPoint y: 313, distance: 180.9
click at [549, 284] on div "class Main { public static void main (String[] args) { System.out.println( "Rev…" at bounding box center [456, 312] width 646 height 202
drag, startPoint x: 215, startPoint y: 308, endPoint x: 786, endPoint y: 306, distance: 571.1
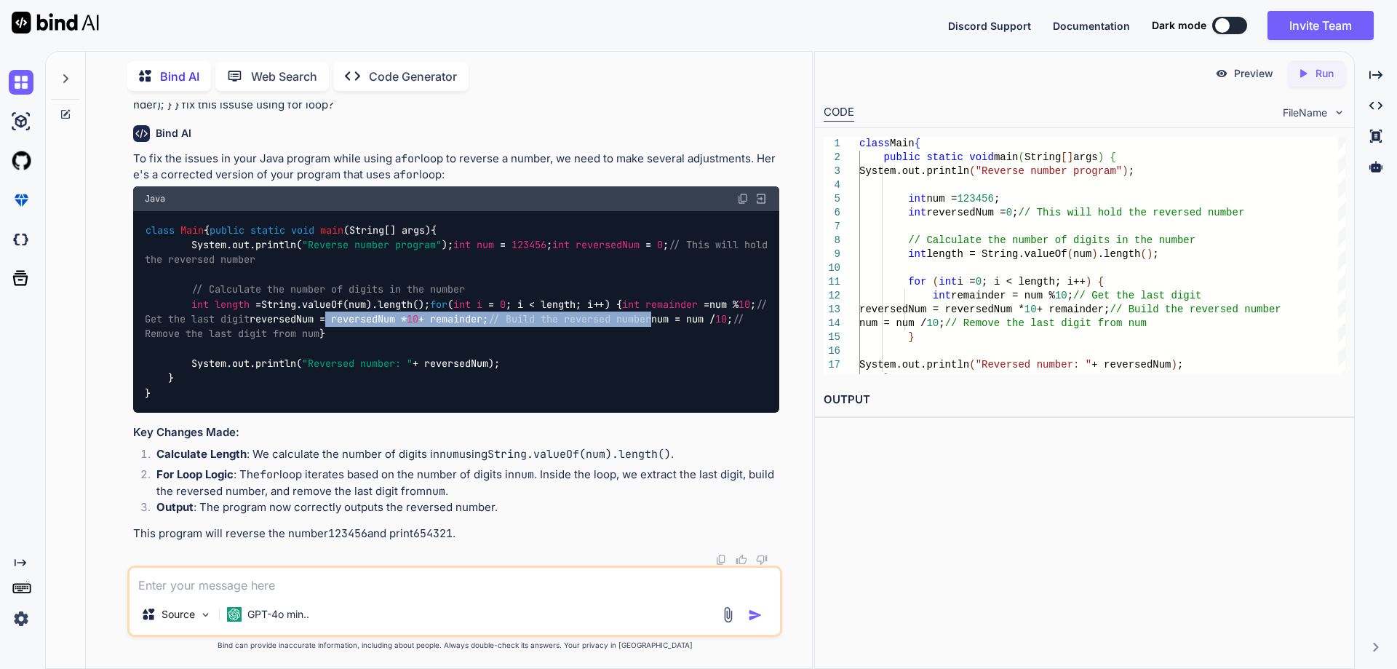
click at [786, 306] on div "You class Main { public static void main(String[] args) { System.out.println("R…" at bounding box center [454, 385] width 714 height 565
drag, startPoint x: 215, startPoint y: 319, endPoint x: 549, endPoint y: 323, distance: 333.2
click at [549, 323] on div "class Main { public static void main (String[] args) { System.out.println( "Rev…" at bounding box center [456, 312] width 646 height 202
drag, startPoint x: 175, startPoint y: 332, endPoint x: 343, endPoint y: 344, distance: 167.7
click at [343, 344] on div "class Main { public static void main (String[] args) { System.out.println( "Rev…" at bounding box center [456, 312] width 646 height 202
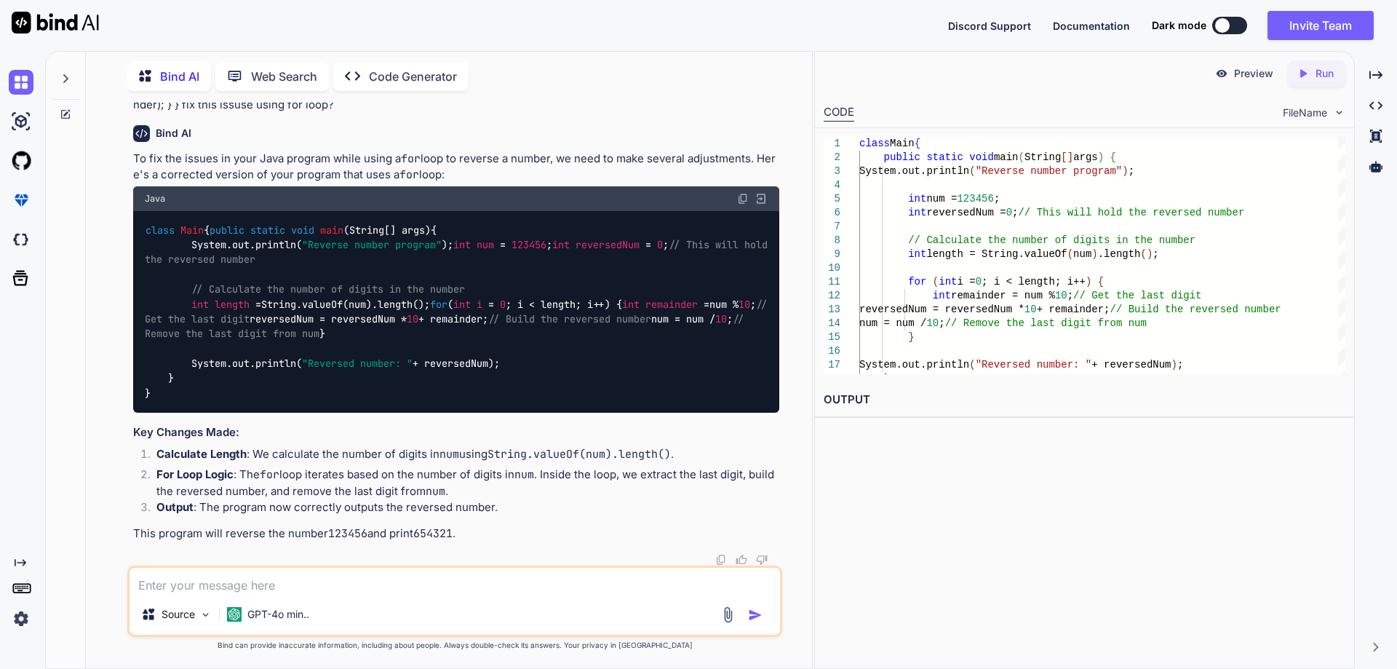
click at [237, 362] on code "class Main { public static void main (String[] args) { System.out.println( "Rev…" at bounding box center [459, 312] width 629 height 178
drag, startPoint x: 189, startPoint y: 361, endPoint x: 604, endPoint y: 359, distance: 414.7
click at [604, 359] on div "class Main { public static void main (String[] args) { System.out.println( "Rev…" at bounding box center [456, 312] width 646 height 202
drag, startPoint x: 165, startPoint y: 393, endPoint x: 136, endPoint y: 128, distance: 266.4
click at [136, 211] on div "class Main { public static void main (String[] args) { System.out.println( "Rev…" at bounding box center [456, 312] width 646 height 202
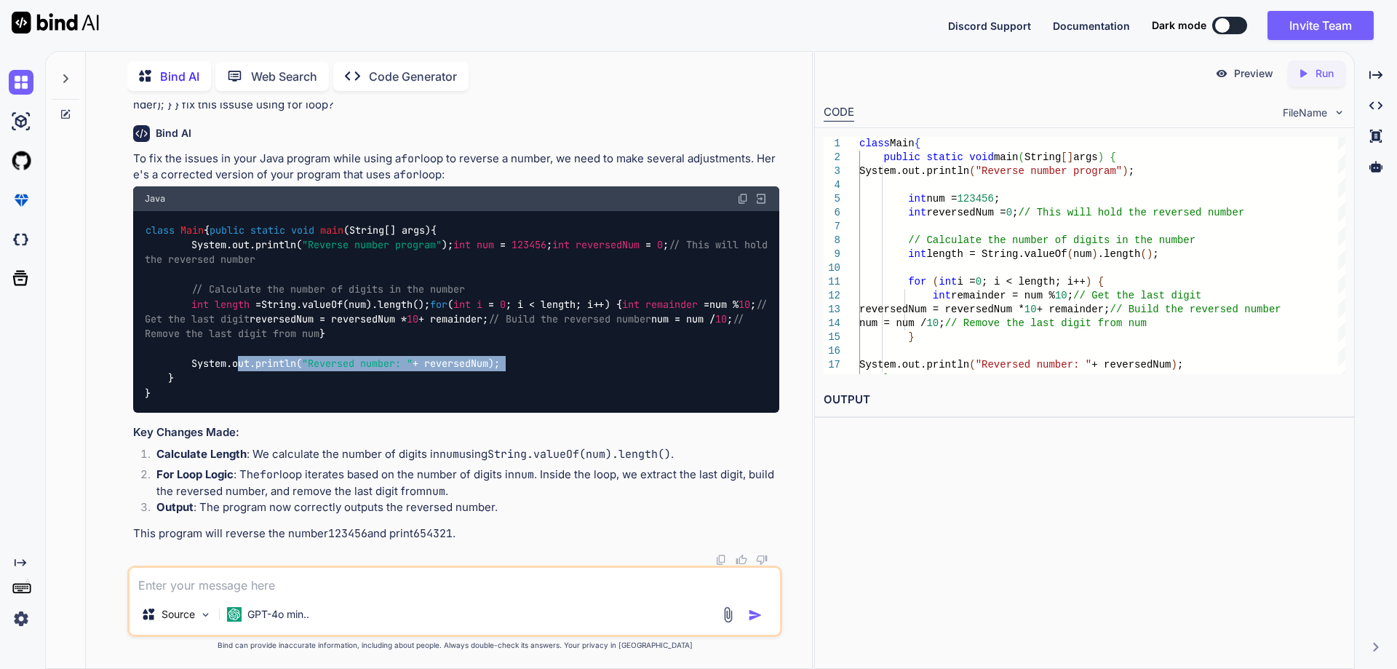
copy code "class Main { public static void main (String[] args) { System.out.println( "Rev…"
click at [210, 223] on code "class Main { public static void main (String[] args) { System.out.println( "Rev…" at bounding box center [459, 312] width 629 height 178
